Goal: Information Seeking & Learning: Learn about a topic

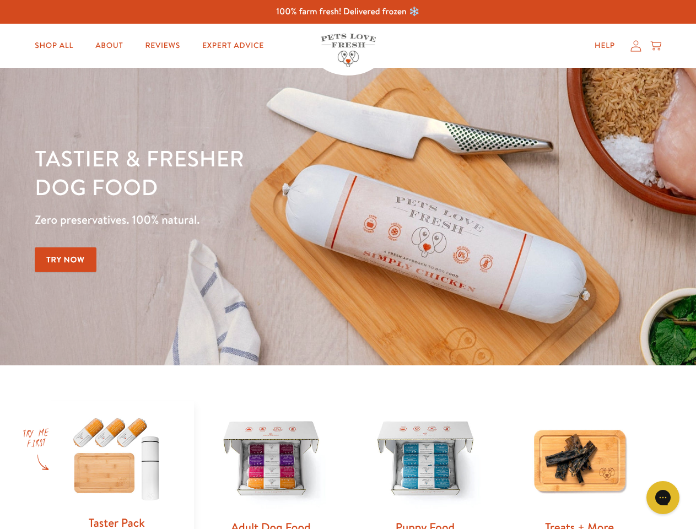
click at [348, 265] on div "Tastier & fresher dog food Zero preservatives. 100% natural. Try Now" at bounding box center [244, 217] width 418 height 146
click at [663, 498] on icon "Gorgias live chat" at bounding box center [663, 497] width 10 height 10
